Goal: Task Accomplishment & Management: Use online tool/utility

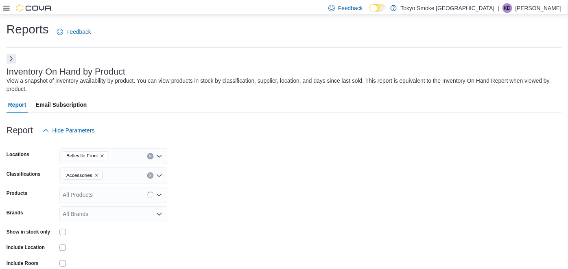
scroll to position [27, 0]
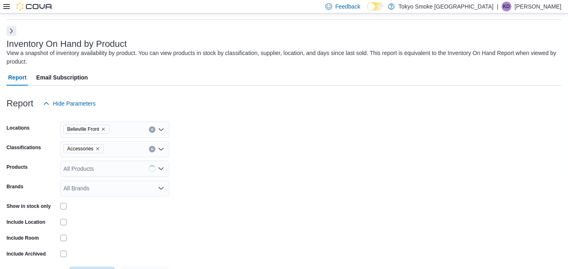
click at [7, 4] on icon at bounding box center [6, 6] width 7 height 5
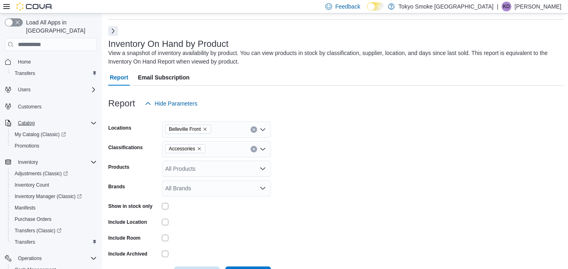
scroll to position [93, 0]
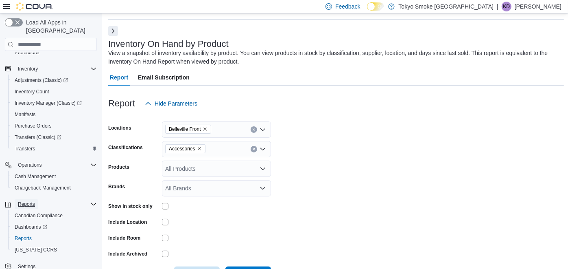
click at [35, 199] on button "Reports" at bounding box center [27, 204] width 24 height 10
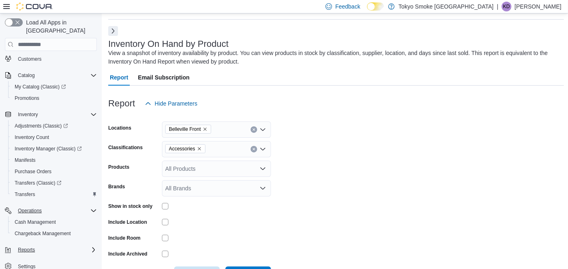
click at [50, 206] on div "Operations" at bounding box center [56, 211] width 82 height 10
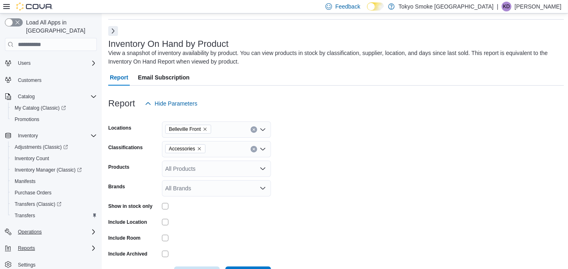
scroll to position [25, 0]
click at [55, 228] on div "Operations" at bounding box center [56, 233] width 82 height 10
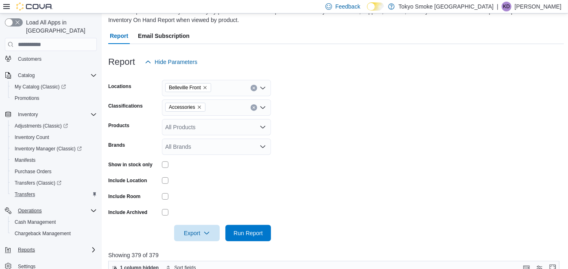
scroll to position [68, 0]
click at [51, 217] on span "Cash Management" at bounding box center [35, 222] width 41 height 10
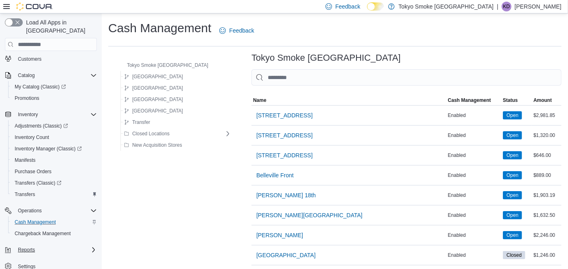
click at [53, 245] on div "Reports" at bounding box center [56, 250] width 82 height 10
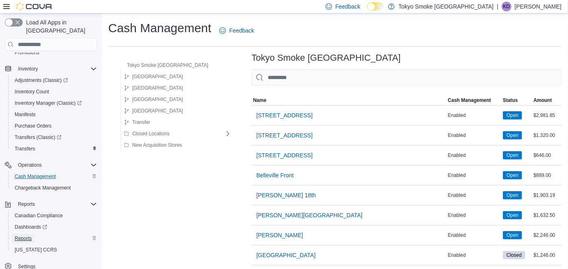
click at [33, 233] on link "Reports" at bounding box center [23, 238] width 24 height 10
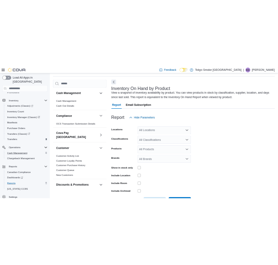
scroll to position [27, 0]
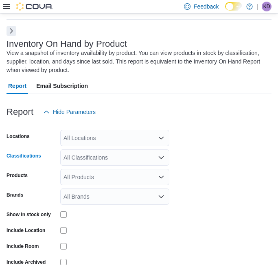
click at [81, 158] on div "All Classifications" at bounding box center [114, 157] width 109 height 16
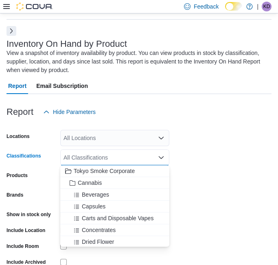
click at [97, 143] on div "All Locations" at bounding box center [114, 138] width 109 height 16
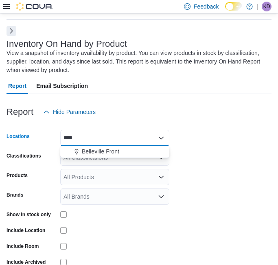
type input "****"
click at [99, 149] on span "Belleville Front" at bounding box center [100, 151] width 37 height 8
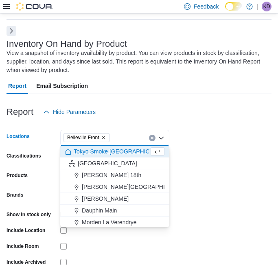
click at [193, 209] on form "Locations [GEOGRAPHIC_DATA] Front Combo box. Selected. [GEOGRAPHIC_DATA] Front.…" at bounding box center [139, 205] width 265 height 171
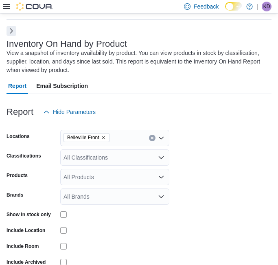
scroll to position [25, 0]
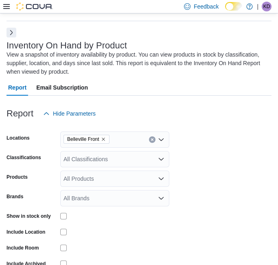
click at [87, 157] on div "All Classifications" at bounding box center [114, 159] width 109 height 16
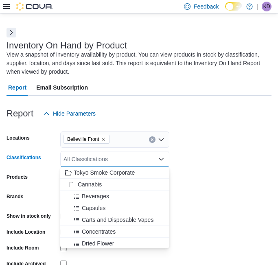
click at [180, 162] on form "Locations [GEOGRAPHIC_DATA] Front Classifications All Classifications Combo box…" at bounding box center [139, 207] width 265 height 171
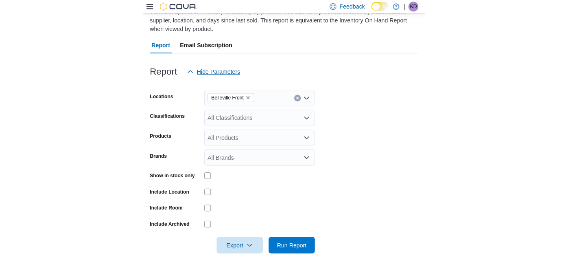
scroll to position [0, 0]
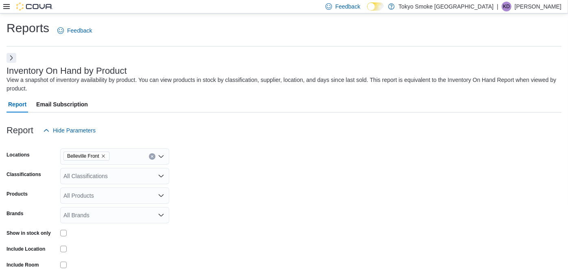
click at [9, 9] on icon at bounding box center [6, 6] width 7 height 5
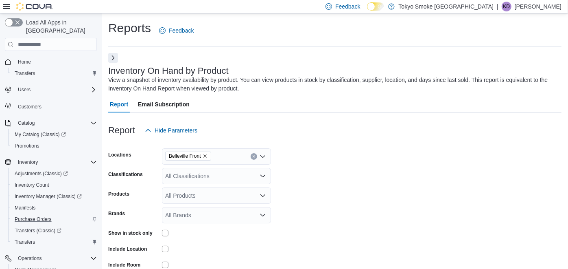
scroll to position [93, 0]
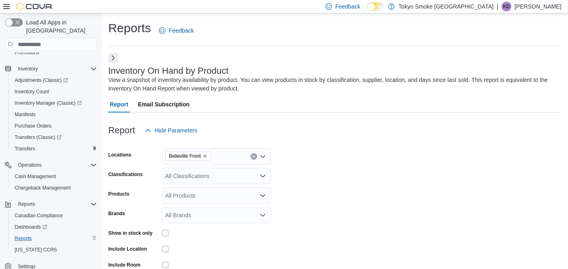
click at [38, 233] on div "Reports" at bounding box center [54, 238] width 86 height 10
click at [115, 55] on button "Next" at bounding box center [113, 58] width 10 height 10
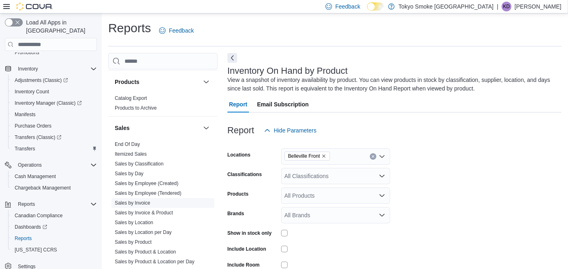
scroll to position [550, 0]
click at [149, 191] on link "Sales by Employee (Tendered)" at bounding box center [148, 194] width 67 height 6
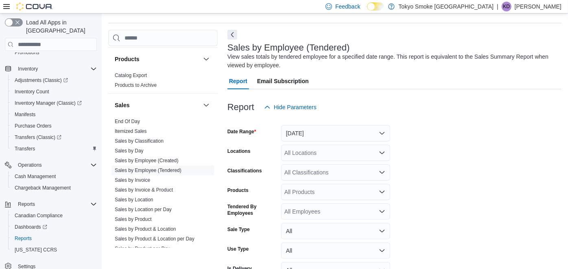
scroll to position [27, 0]
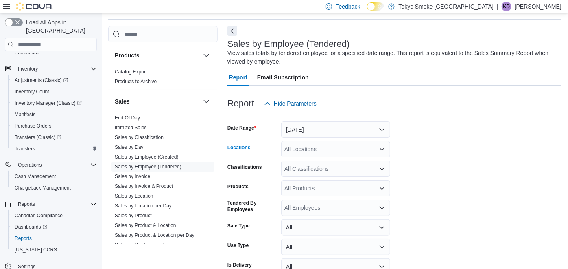
click at [318, 141] on div "All Locations" at bounding box center [335, 149] width 109 height 16
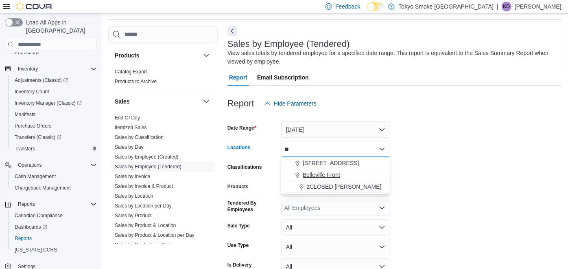
type input "**"
click at [333, 172] on span "Belleville Front" at bounding box center [321, 175] width 37 height 8
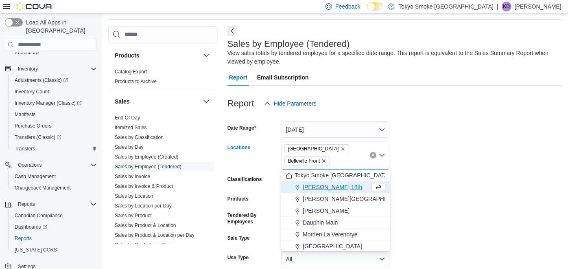
click at [310, 149] on span "[GEOGRAPHIC_DATA]" at bounding box center [316, 149] width 57 height 8
click at [341, 146] on icon "Remove Manitoba from selection in this group" at bounding box center [343, 148] width 5 height 5
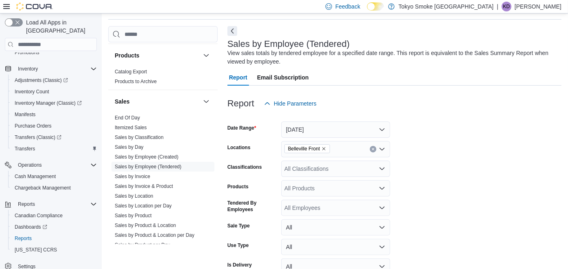
click at [430, 184] on form "Date Range [DATE] Locations [GEOGRAPHIC_DATA] Front Classifications All Classif…" at bounding box center [395, 205] width 334 height 186
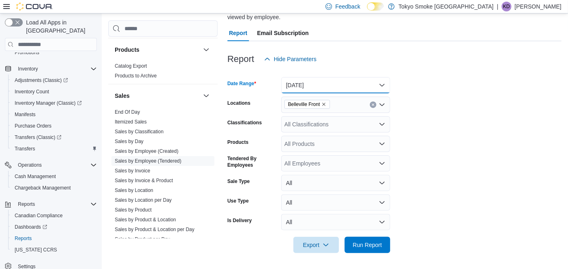
click at [345, 87] on button "[DATE]" at bounding box center [335, 85] width 109 height 16
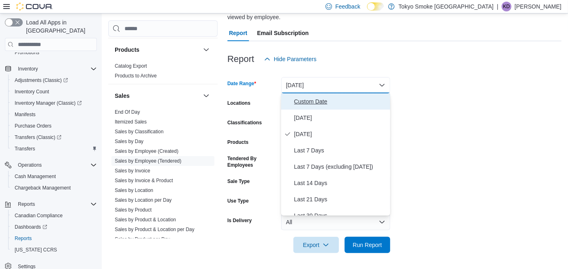
click at [324, 102] on span "Custom Date" at bounding box center [340, 101] width 93 height 10
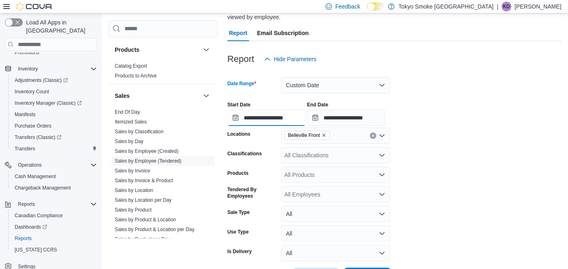
click at [296, 113] on input "**********" at bounding box center [267, 118] width 78 height 16
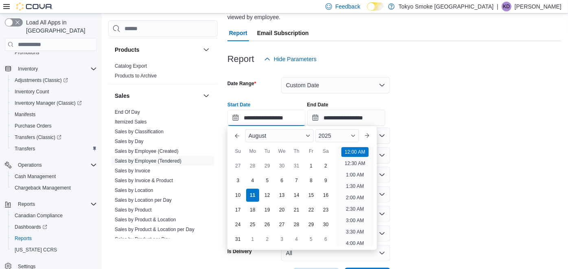
scroll to position [25, 0]
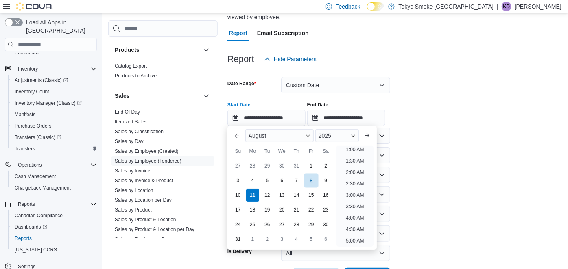
click at [311, 183] on div "8" at bounding box center [311, 180] width 14 height 14
type input "**********"
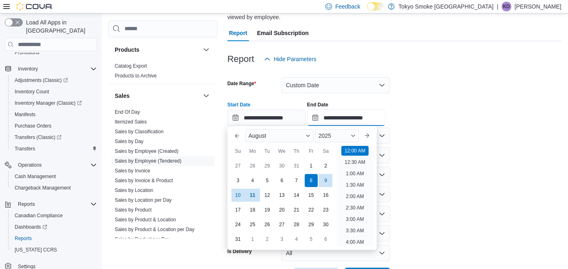
click at [379, 110] on input "**********" at bounding box center [346, 118] width 78 height 16
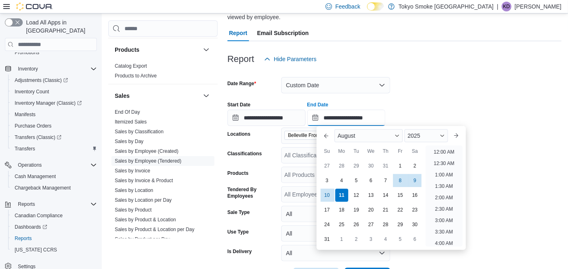
scroll to position [447, 0]
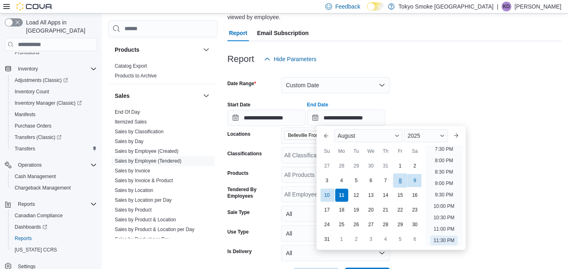
click at [400, 181] on div "8" at bounding box center [400, 180] width 14 height 14
type input "**********"
click at [463, 178] on ul "12:00 AM 12:30 AM 1:00 AM 1:30 AM 2:00 AM 2:30 AM 3:00 AM 3:30 AM 4:00 AM 4:30 …" at bounding box center [444, 195] width 37 height 101
click at [481, 176] on form "**********" at bounding box center [395, 175] width 334 height 217
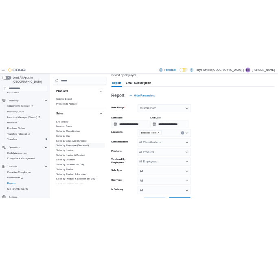
scroll to position [102, 0]
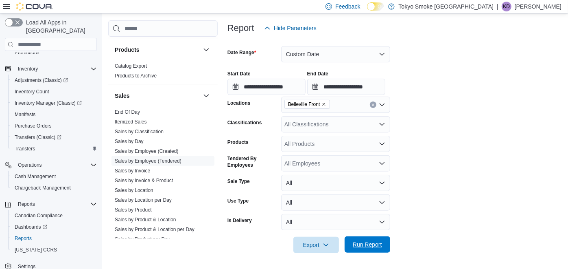
click at [364, 244] on span "Run Report" at bounding box center [367, 244] width 29 height 8
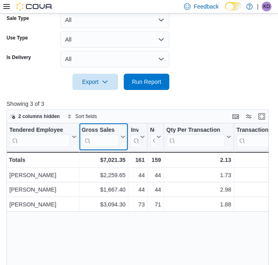
drag, startPoint x: 108, startPoint y: 128, endPoint x: 99, endPoint y: 125, distance: 9.8
click at [99, 125] on div "Gross Sales Click to view column header actions" at bounding box center [103, 136] width 49 height 27
click at [110, 129] on div "Gross Sales" at bounding box center [100, 130] width 37 height 8
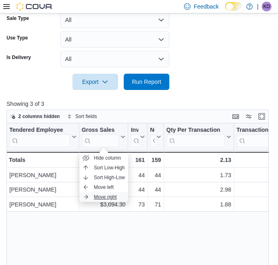
click at [104, 194] on span "Move right" at bounding box center [105, 197] width 23 height 7
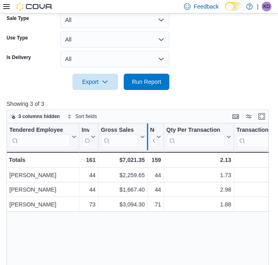
click at [145, 128] on div at bounding box center [147, 136] width 7 height 27
click at [143, 135] on icon at bounding box center [141, 136] width 7 height 5
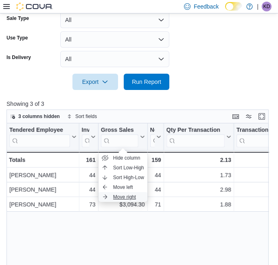
click at [124, 194] on span "Move right" at bounding box center [124, 197] width 23 height 7
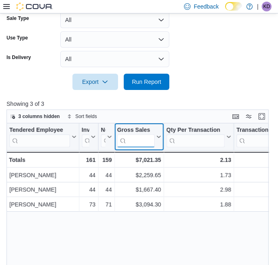
click at [154, 137] on input "search" at bounding box center [135, 140] width 37 height 13
click at [156, 136] on icon at bounding box center [158, 136] width 7 height 5
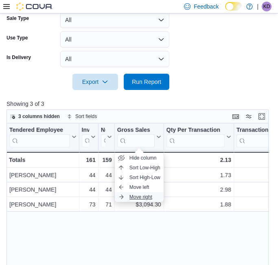
click at [130, 194] on span "Move right" at bounding box center [140, 197] width 23 height 7
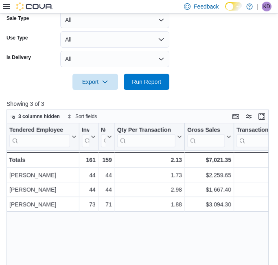
click at [226, 134] on icon at bounding box center [228, 136] width 7 height 5
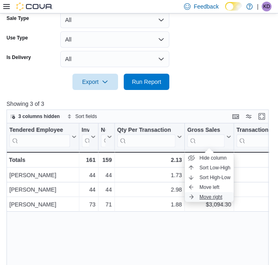
click at [204, 195] on span "Move right" at bounding box center [211, 197] width 23 height 7
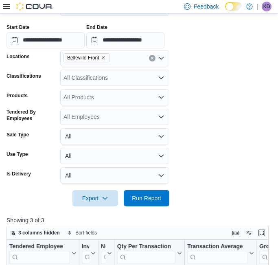
scroll to position [138, 0]
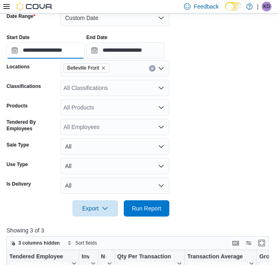
click at [74, 53] on input "**********" at bounding box center [46, 50] width 78 height 16
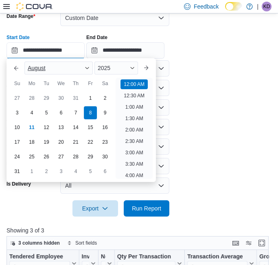
scroll to position [25, 0]
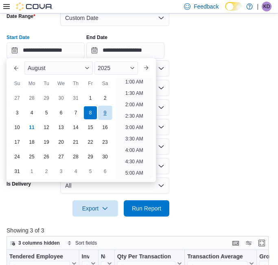
click at [103, 110] on div "9" at bounding box center [105, 113] width 14 height 14
type input "**********"
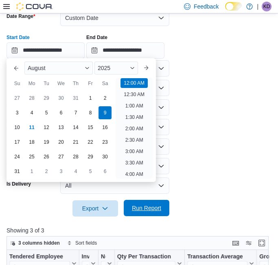
click at [153, 202] on span "Run Report" at bounding box center [147, 208] width 36 height 16
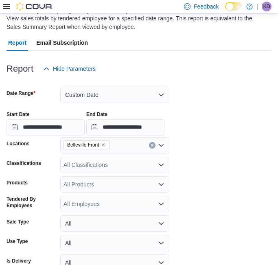
scroll to position [60, 0]
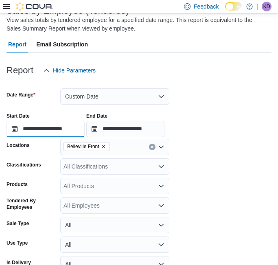
click at [66, 130] on input "**********" at bounding box center [46, 129] width 78 height 16
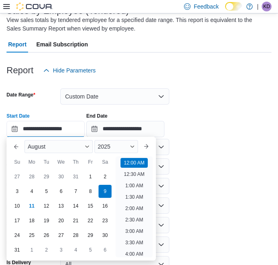
scroll to position [25, 0]
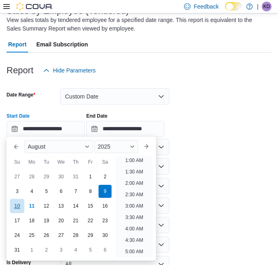
click at [18, 202] on div "10" at bounding box center [17, 206] width 14 height 14
type input "**********"
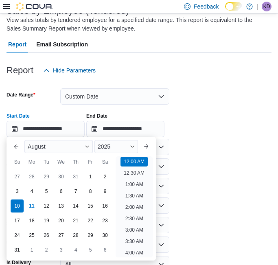
click at [192, 167] on form "**********" at bounding box center [139, 187] width 265 height 217
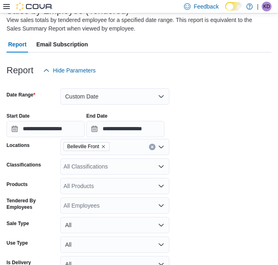
scroll to position [186, 0]
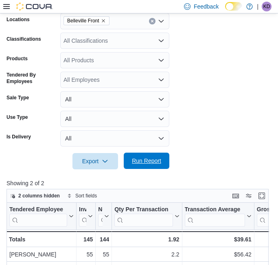
click at [164, 162] on span "Run Report" at bounding box center [147, 161] width 36 height 16
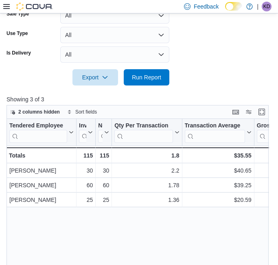
scroll to position [271, 0]
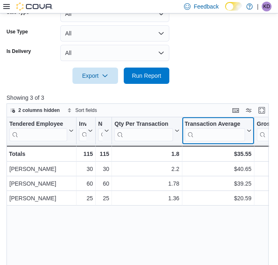
click at [246, 128] on icon at bounding box center [248, 130] width 7 height 5
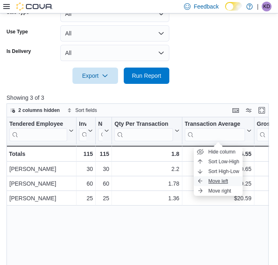
click at [212, 182] on span "Move left" at bounding box center [218, 181] width 20 height 7
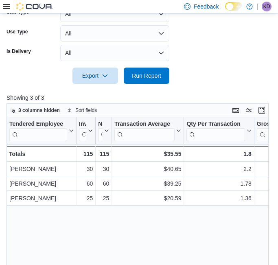
click at [184, 217] on div "Tendered Employee Click to view column header actions Invoices Sold Click to vi…" at bounding box center [141, 216] width 269 height 198
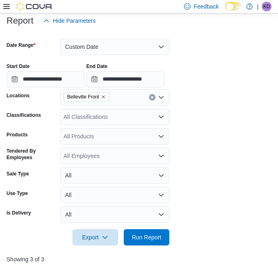
scroll to position [107, 0]
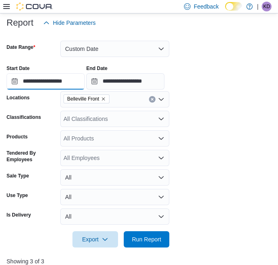
click at [70, 78] on input "**********" at bounding box center [46, 81] width 78 height 16
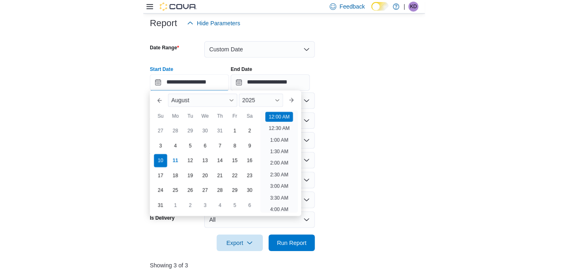
scroll to position [25, 0]
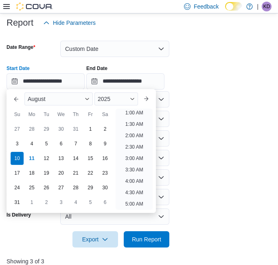
click at [215, 128] on form "**********" at bounding box center [139, 139] width 265 height 217
